Goal: Task Accomplishment & Management: Use online tool/utility

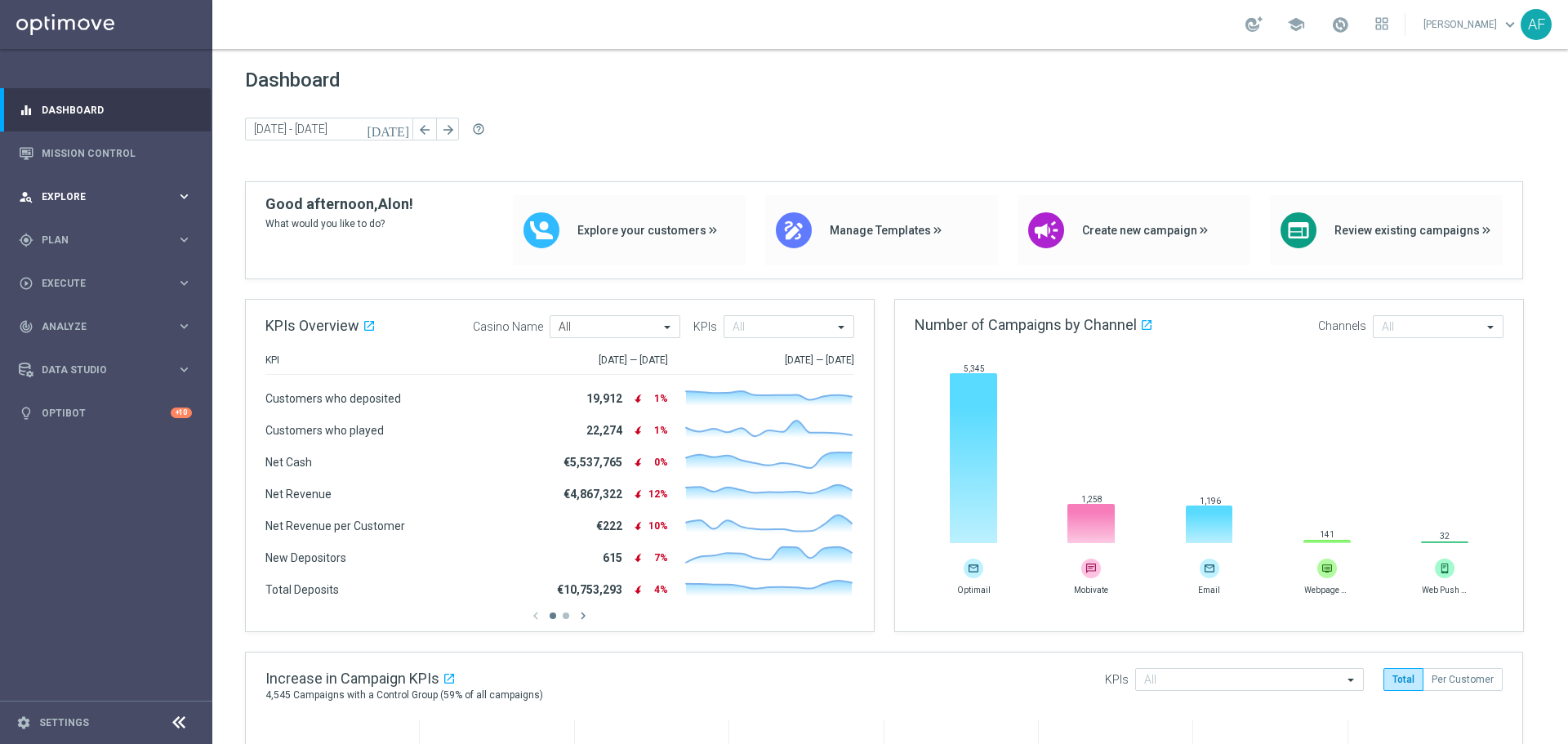
click at [134, 190] on div "person_search Explore" at bounding box center [97, 196] width 157 height 15
click at [127, 202] on div "person_search Explore" at bounding box center [97, 196] width 157 height 15
click at [116, 232] on div "gps_fixed Plan" at bounding box center [97, 239] width 157 height 15
click at [89, 317] on span "Templates" at bounding box center [101, 322] width 117 height 10
click at [78, 345] on link "Optimail" at bounding box center [110, 347] width 119 height 13
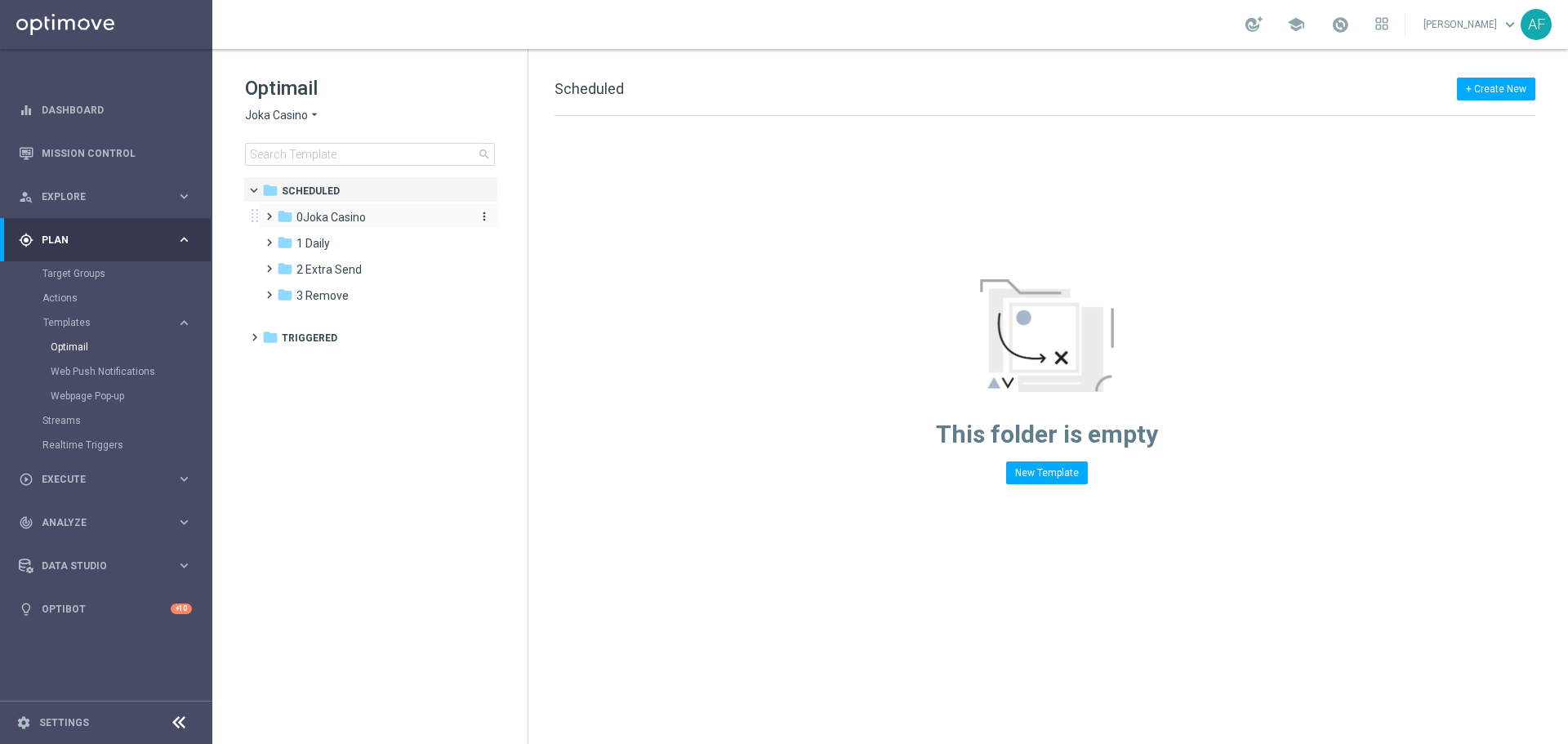
click at [350, 218] on span "0Joka Casino" at bounding box center [331, 217] width 69 height 15
click at [349, 241] on span "1- Daily" at bounding box center [331, 243] width 37 height 15
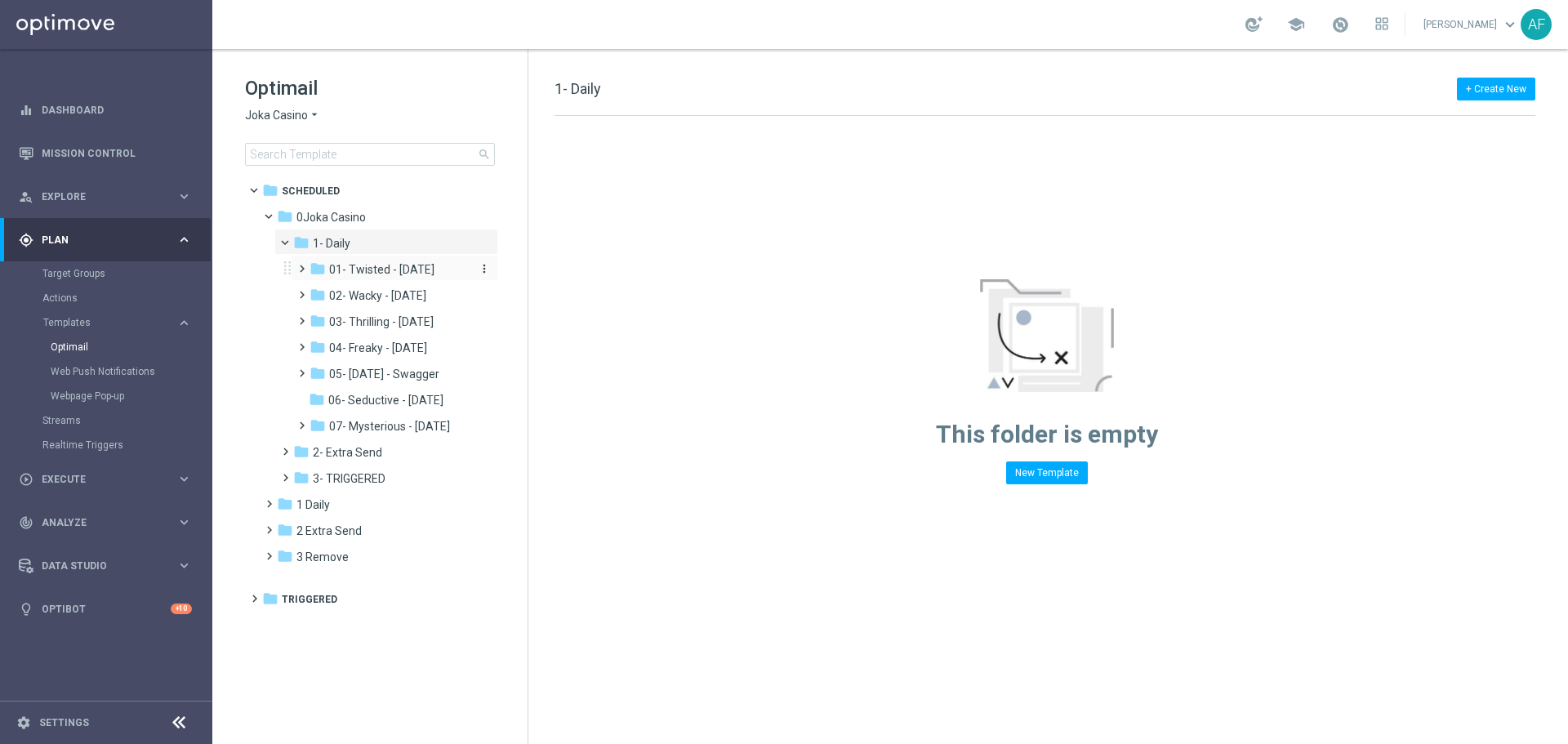
click at [391, 270] on span "01- Twisted - Tuesday" at bounding box center [382, 269] width 105 height 15
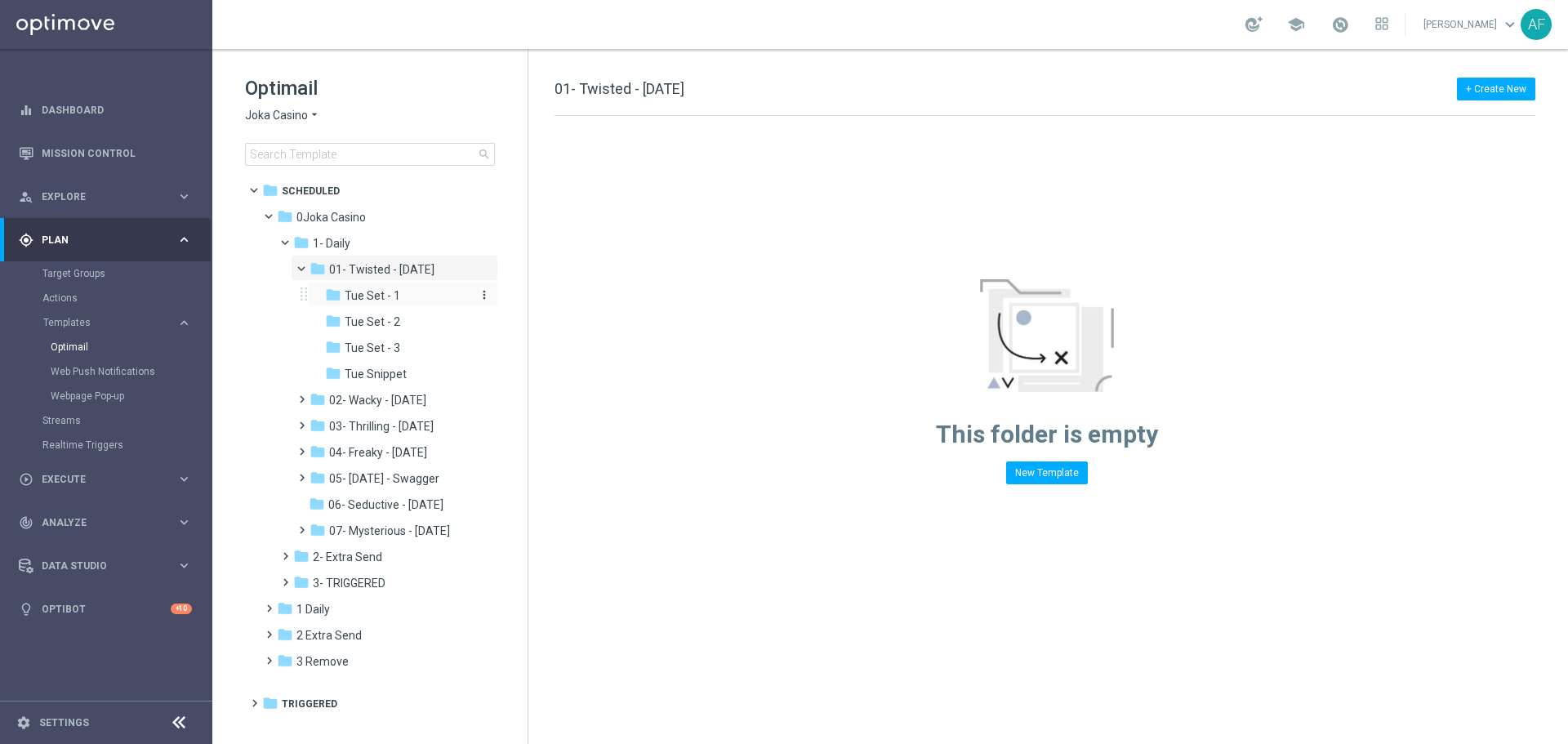
click at [392, 292] on span "Tue Set - 1" at bounding box center [372, 295] width 56 height 15
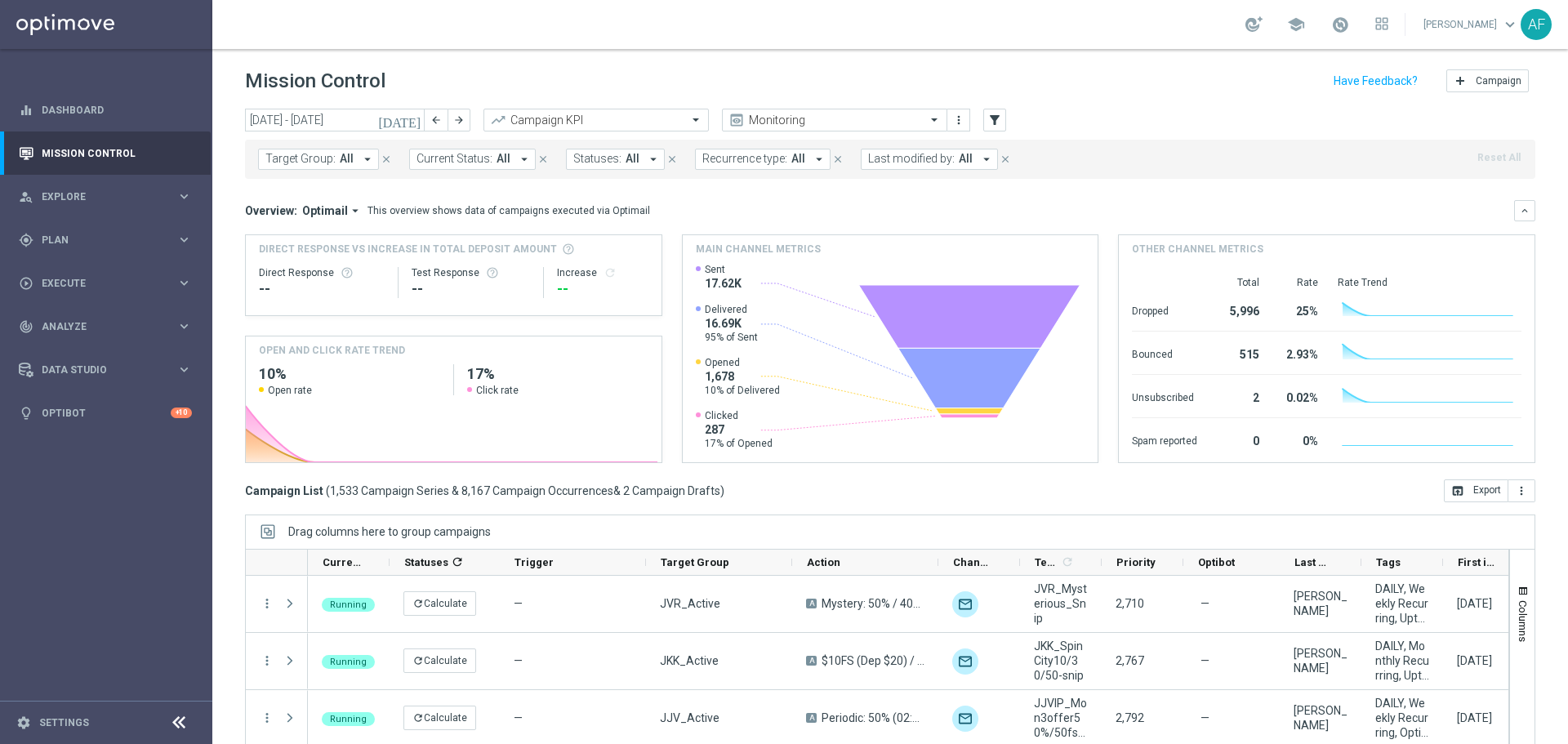
click at [417, 121] on icon "today" at bounding box center [399, 119] width 44 height 15
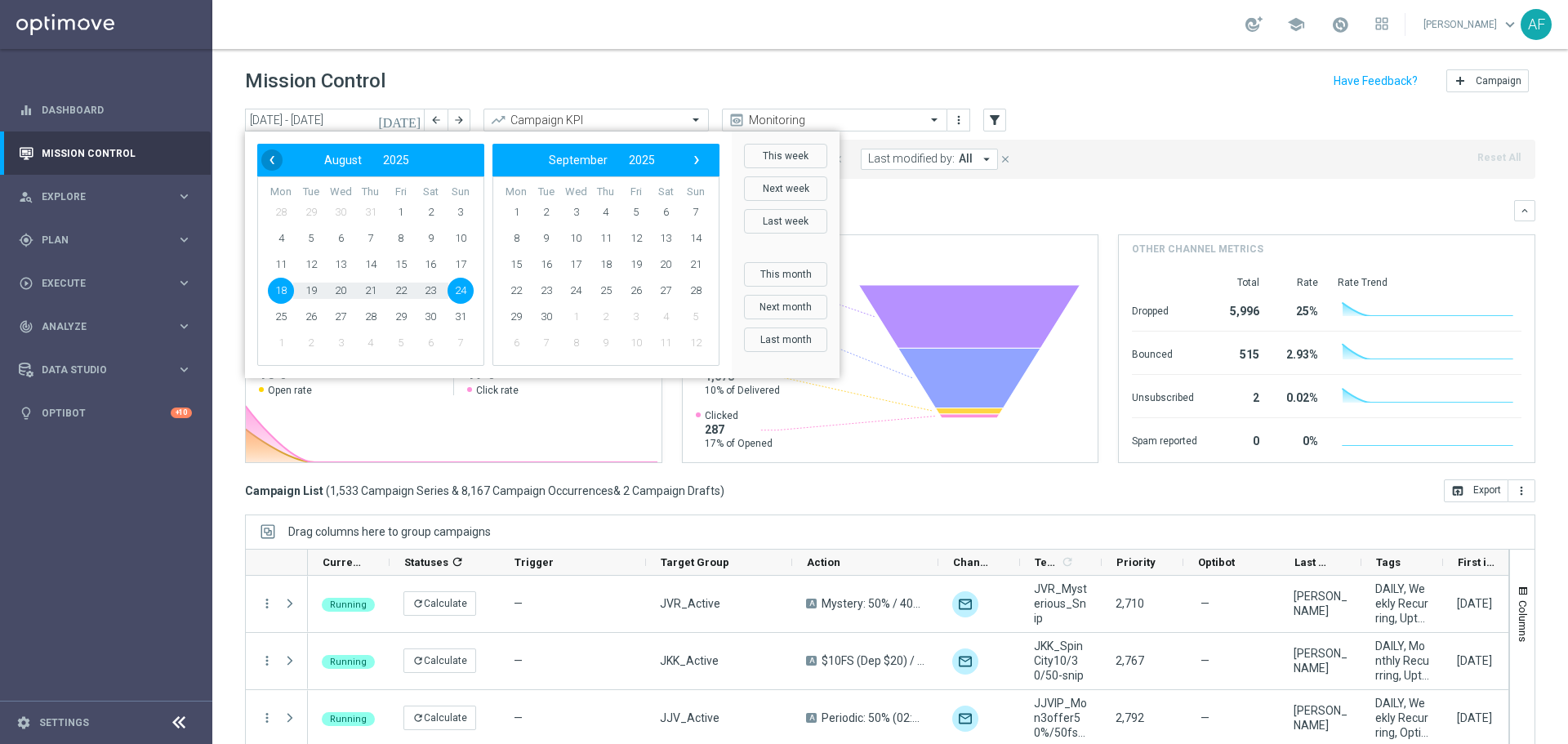
click at [269, 163] on span "‹" at bounding box center [272, 160] width 21 height 21
click at [311, 208] on span "1" at bounding box center [310, 212] width 26 height 26
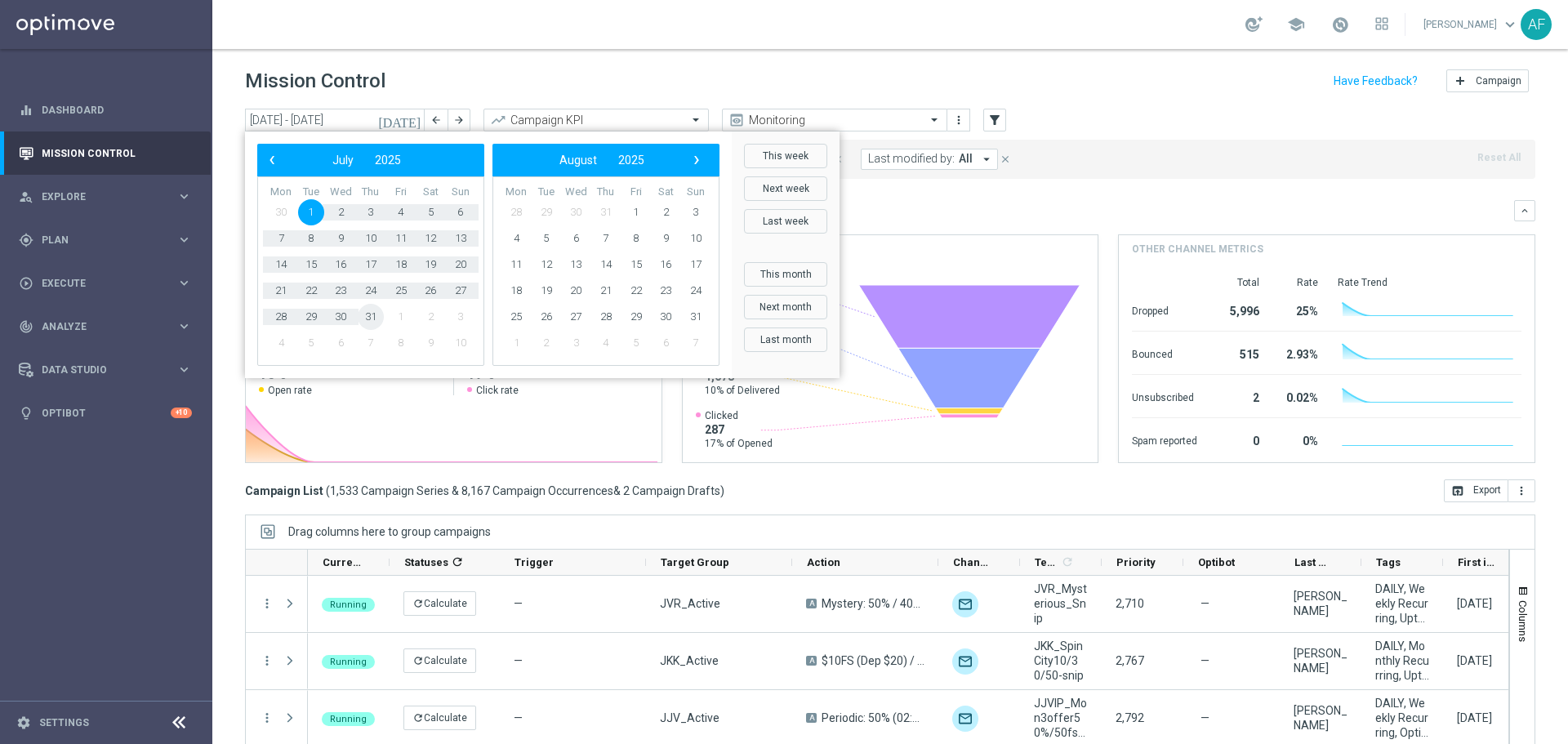
click at [371, 315] on span "31" at bounding box center [371, 316] width 26 height 26
type input "01 Jul 2025 - 31 Jul 2025"
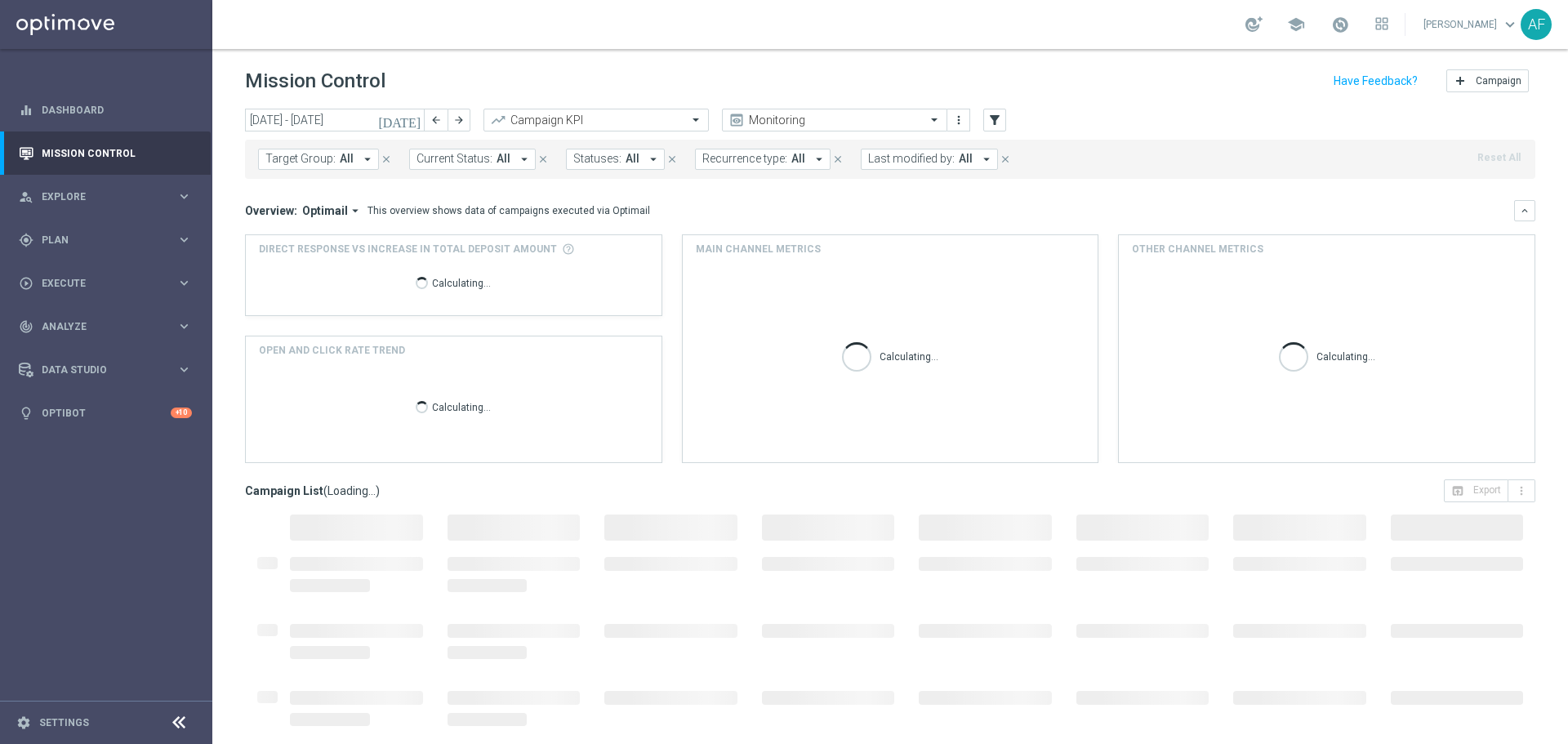
click at [348, 161] on span "All" at bounding box center [346, 159] width 14 height 14
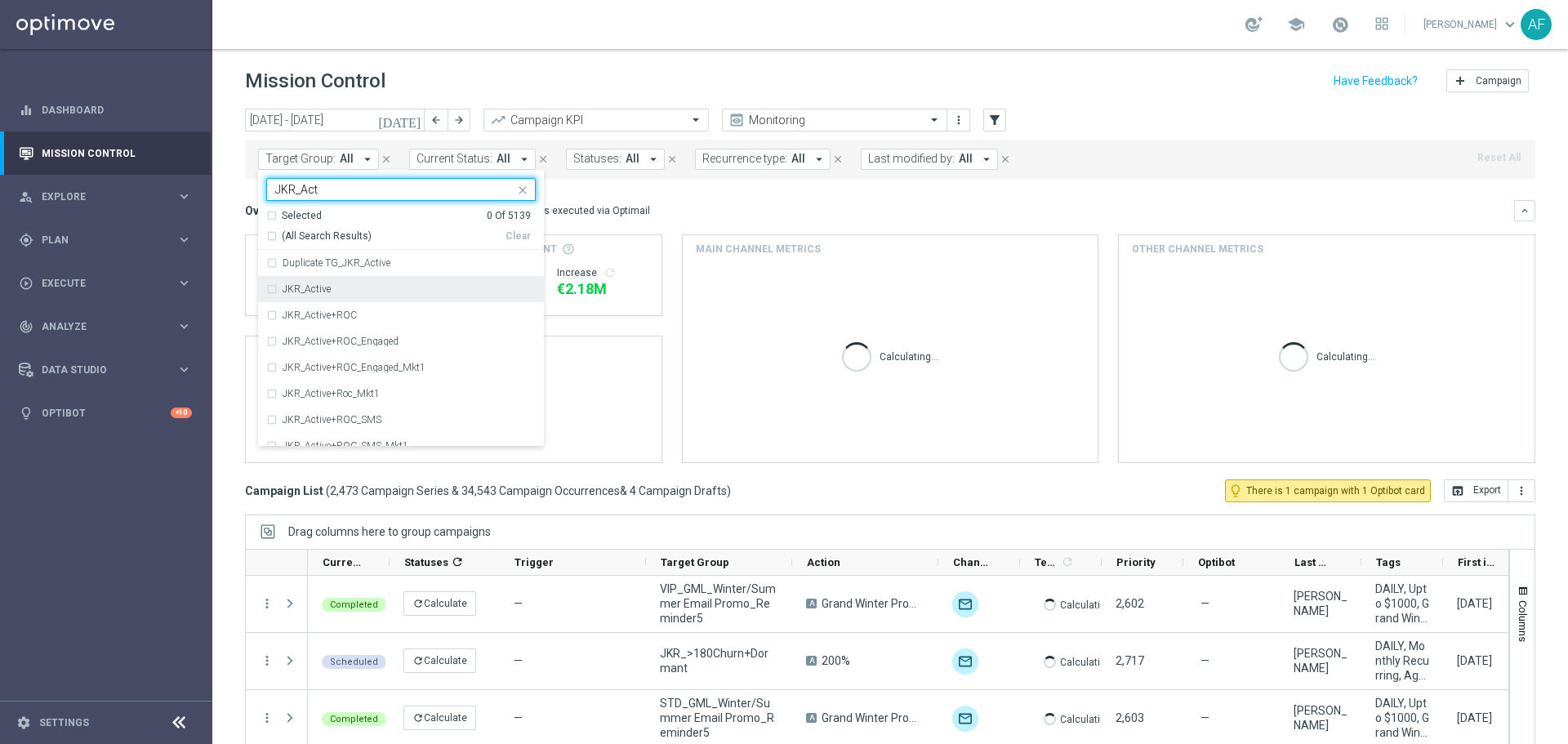
click at [360, 296] on div "JKR_Active" at bounding box center [401, 289] width 269 height 26
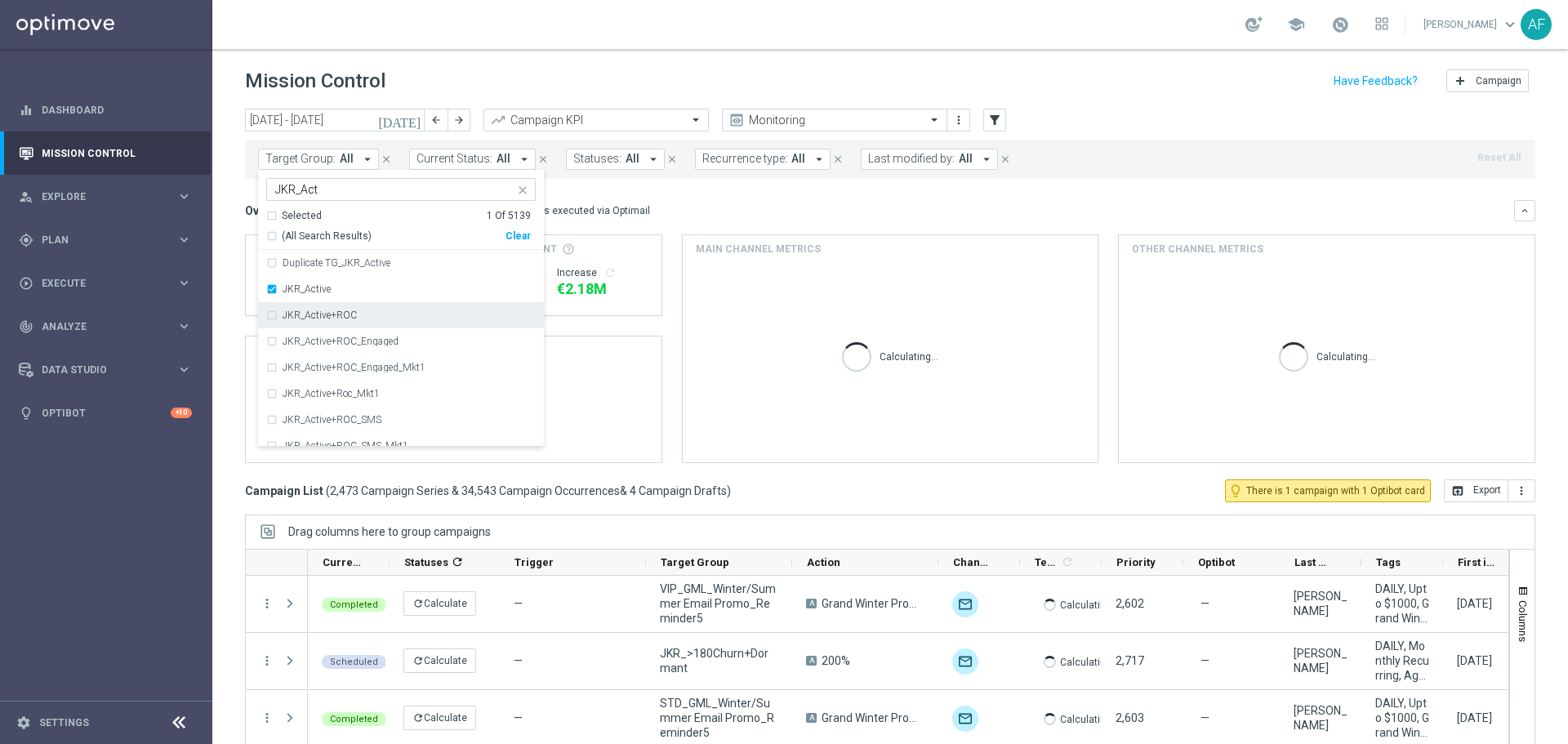
click at [361, 307] on div "JKR_Active+ROC" at bounding box center [401, 315] width 269 height 26
click at [382, 199] on div "JKR_Act" at bounding box center [393, 190] width 242 height 17
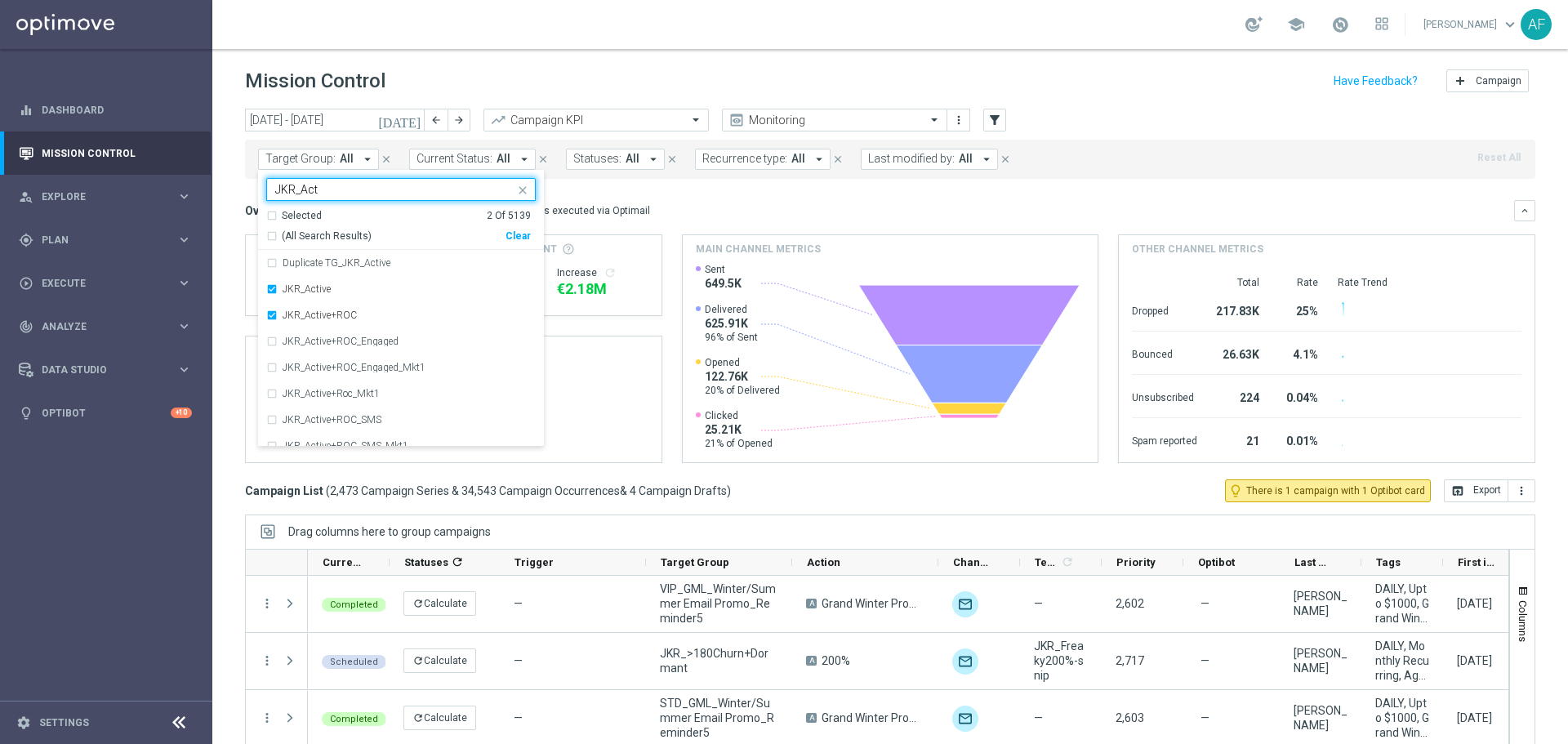
click at [382, 193] on input "JKR_Act" at bounding box center [394, 189] width 239 height 14
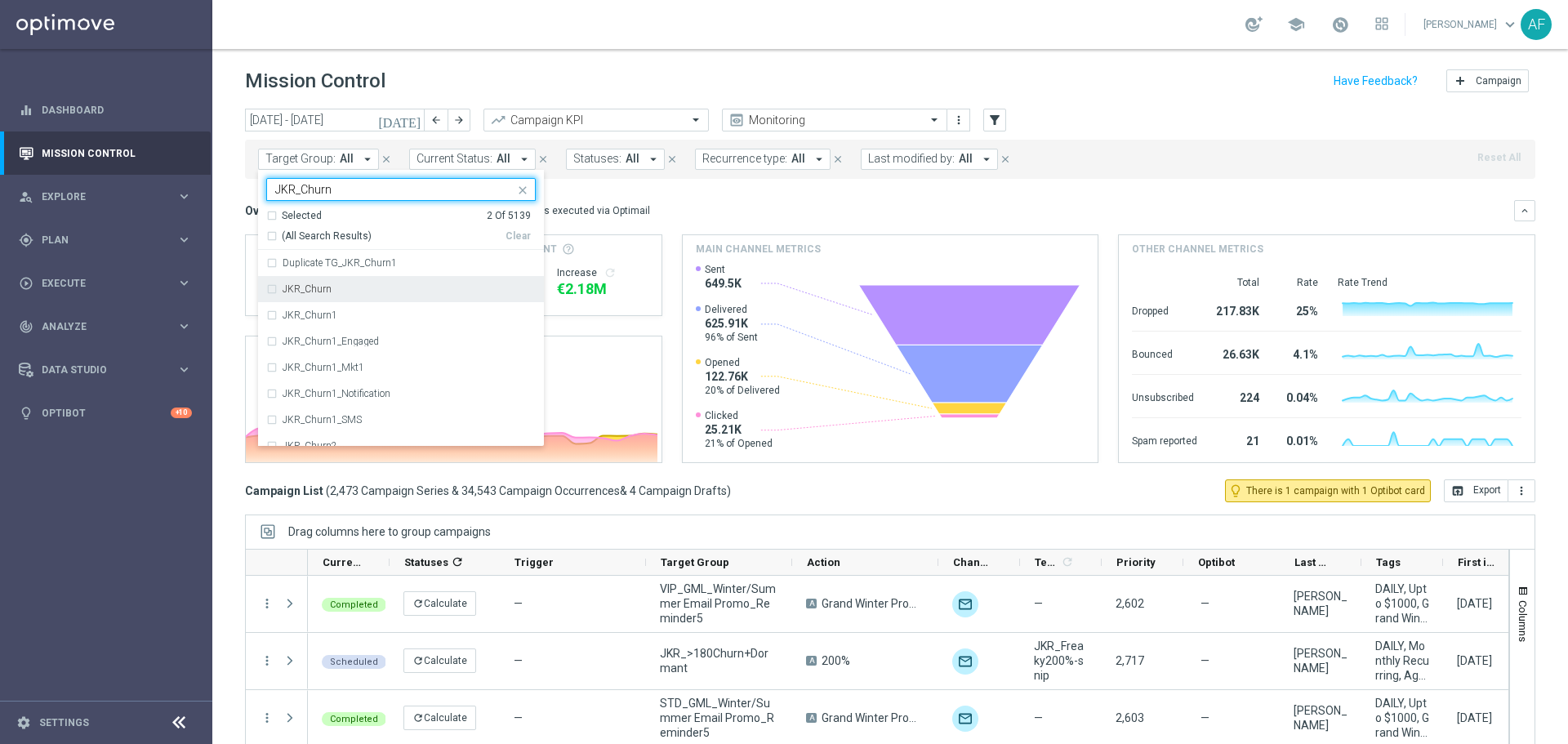
click at [392, 293] on div "JKR_Churn" at bounding box center [409, 289] width 253 height 10
type input "JKR_Churn"
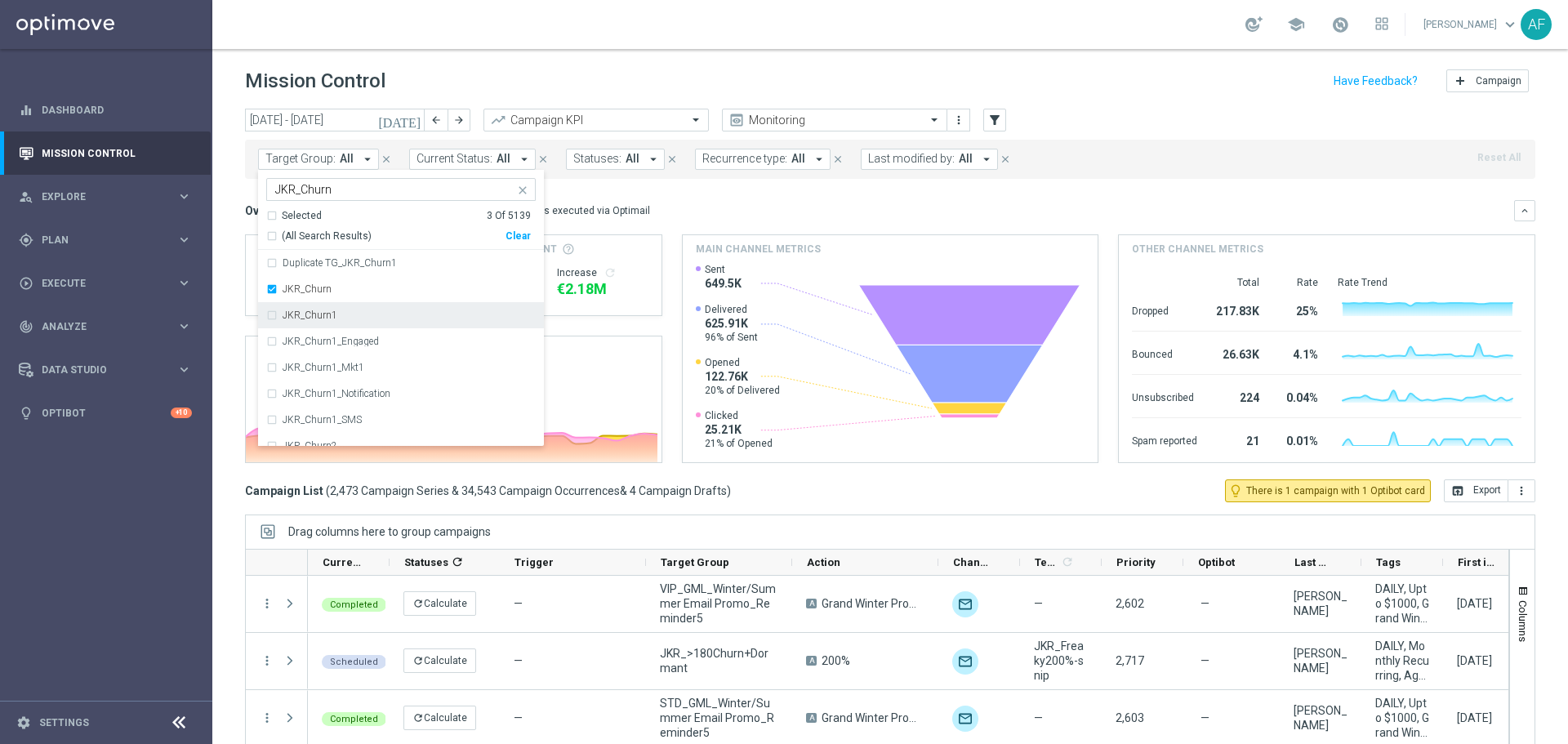
click at [386, 314] on div "JKR_Churn1" at bounding box center [409, 315] width 253 height 10
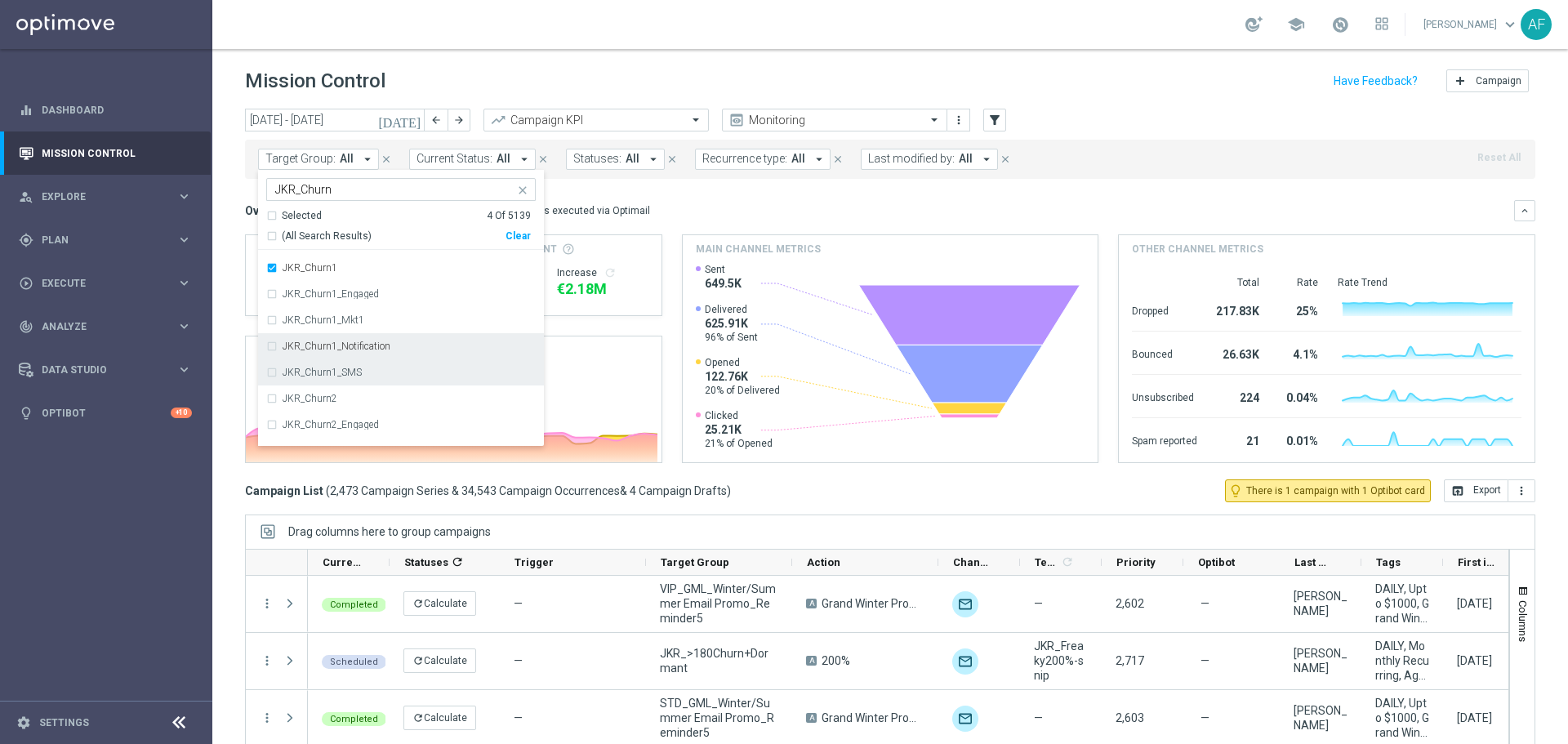
scroll to position [82, 0]
drag, startPoint x: 374, startPoint y: 356, endPoint x: 401, endPoint y: 333, distance: 35.5
click at [376, 356] on div "JKR_Churn2" at bounding box center [401, 364] width 269 height 26
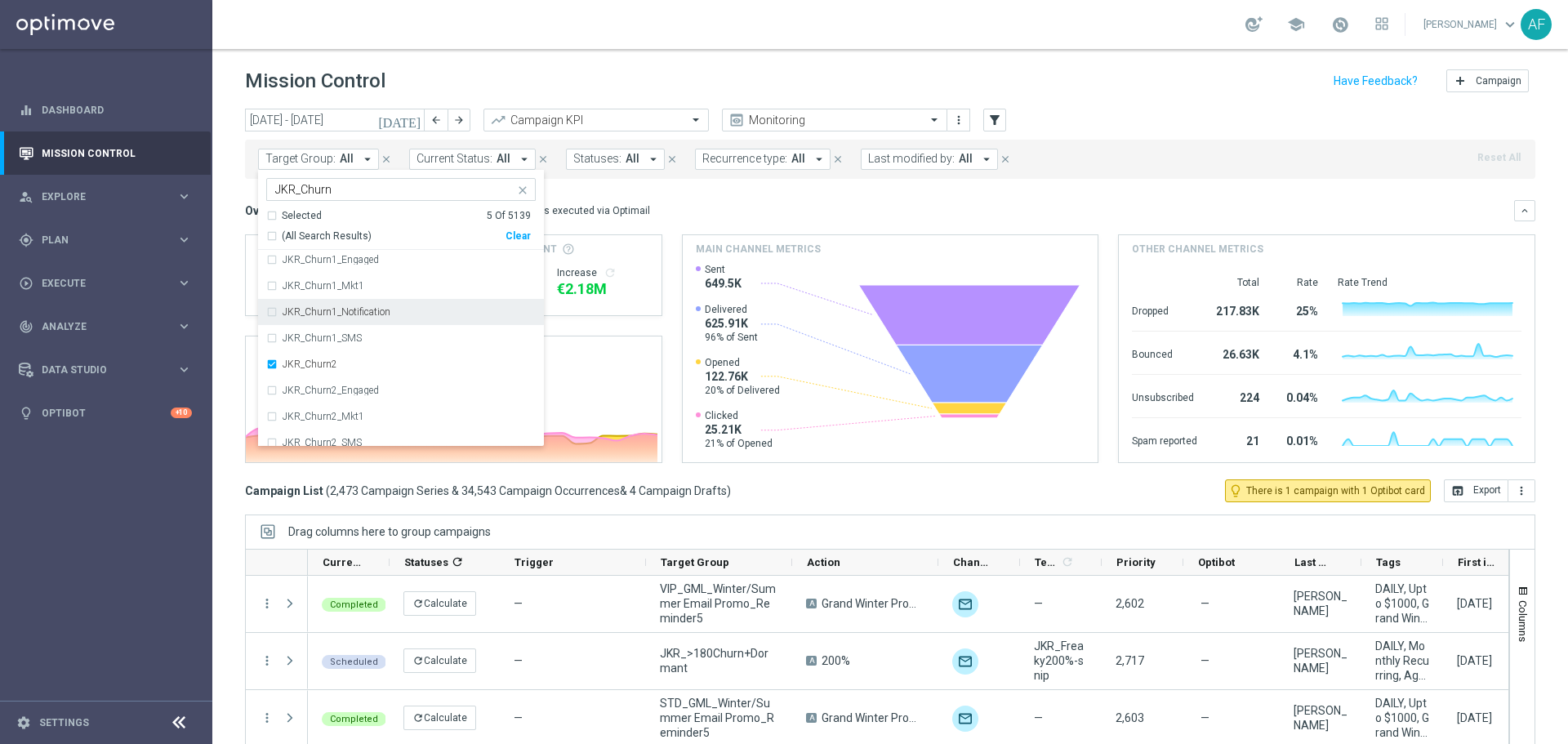
click at [751, 211] on div "Overview: Optimail arrow_drop_down This overview shows data of campaigns execut…" at bounding box center [879, 210] width 1268 height 15
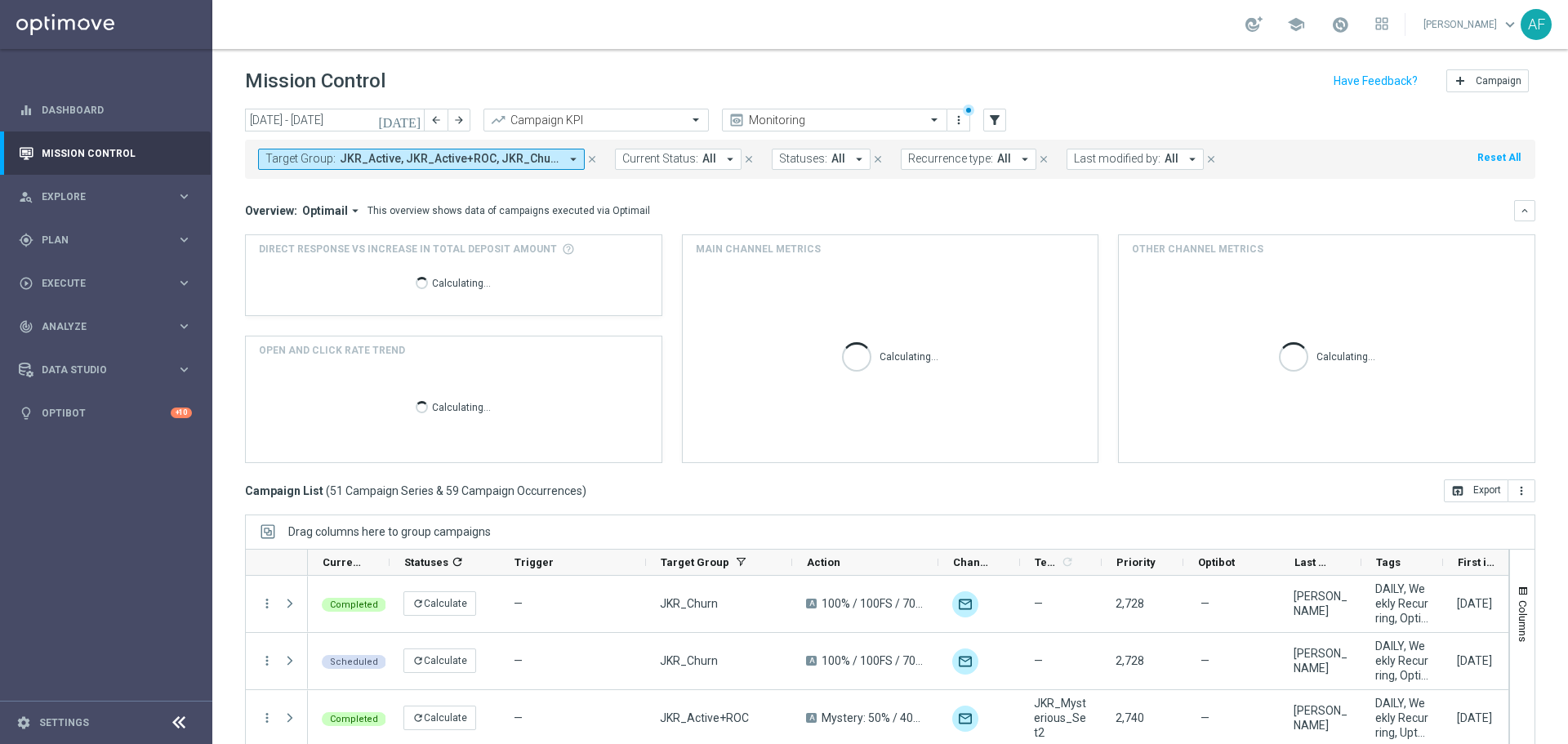
scroll to position [72, 0]
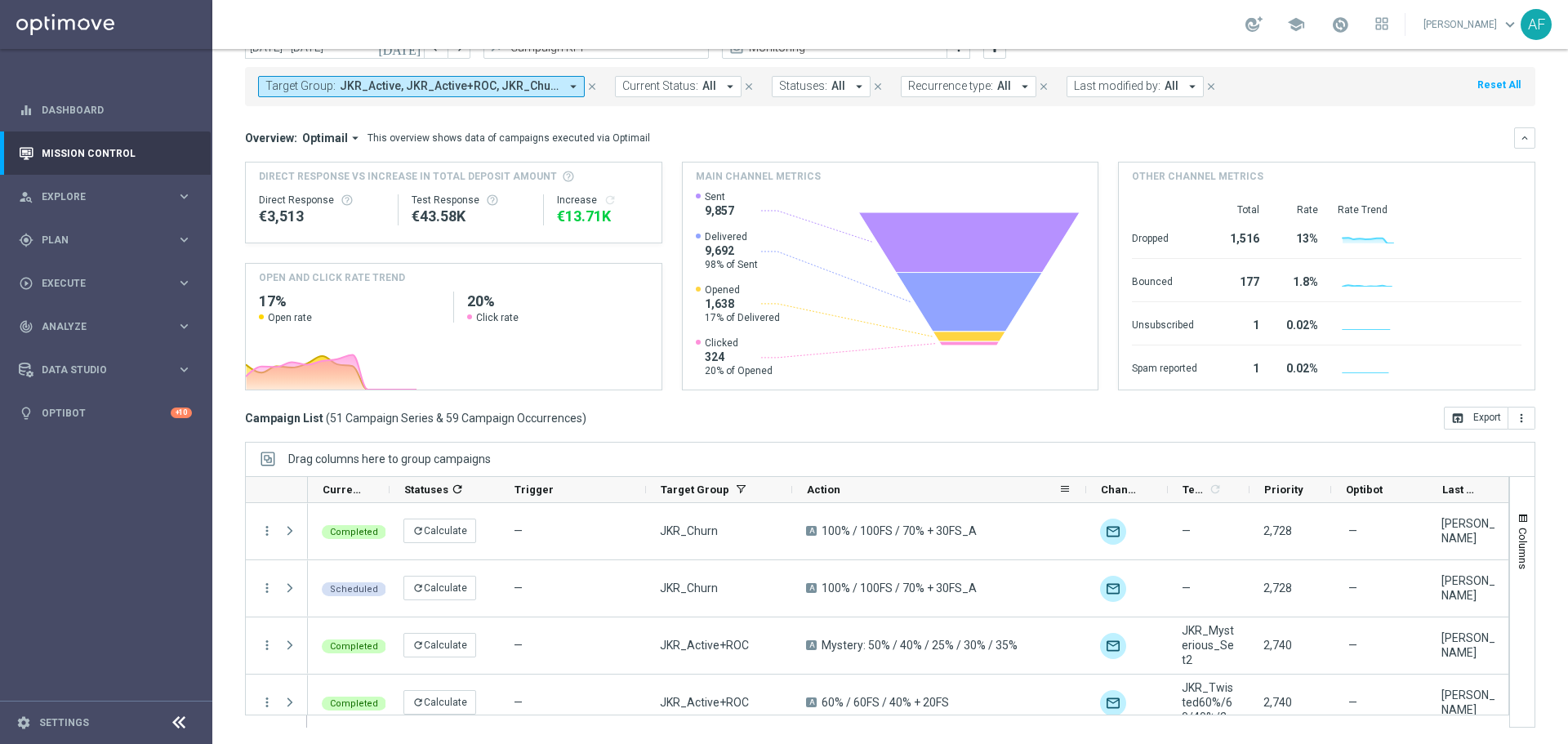
drag, startPoint x: 937, startPoint y: 493, endPoint x: 1084, endPoint y: 493, distance: 147.0
click at [1084, 493] on div at bounding box center [1086, 490] width 7 height 25
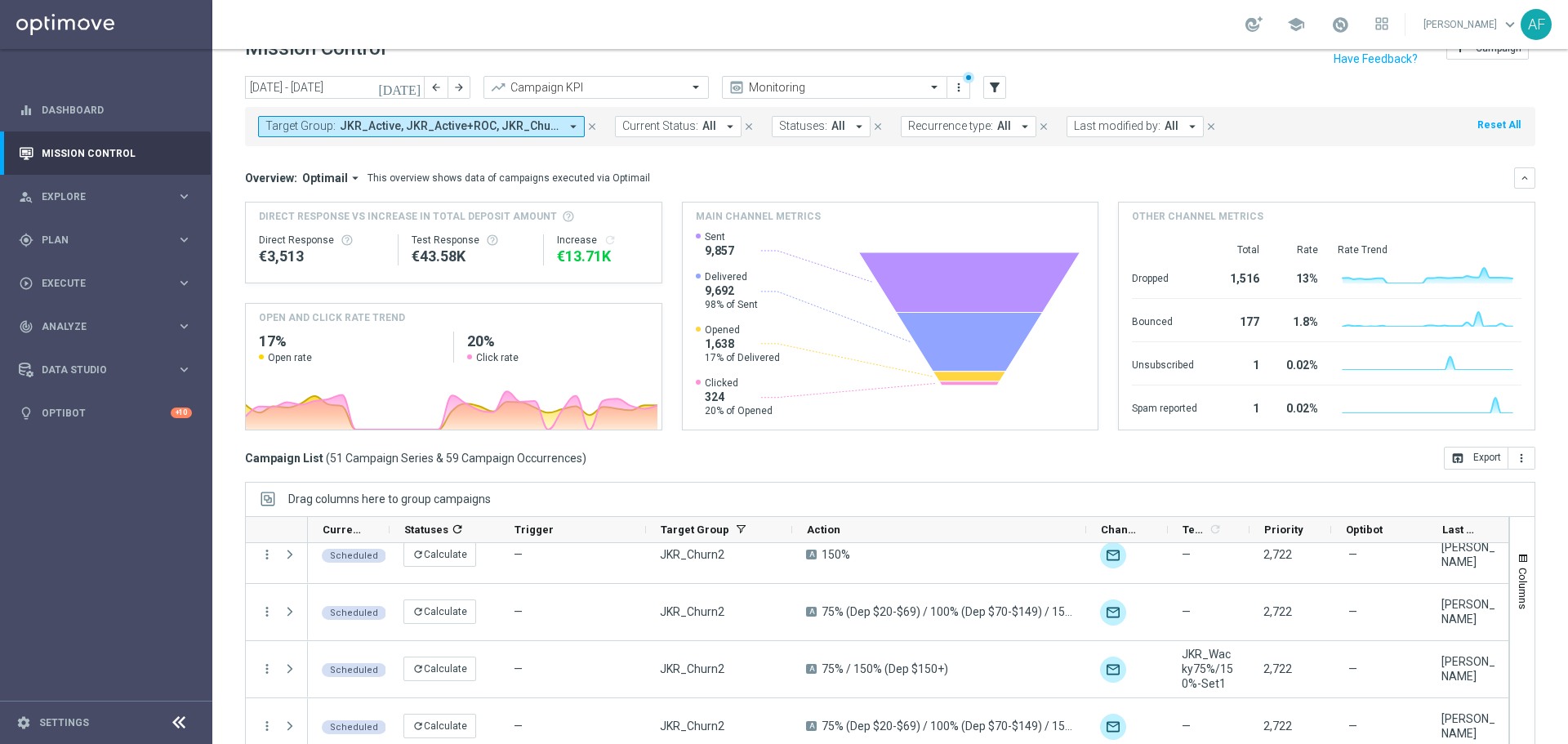
scroll to position [0, 0]
